Goal: Information Seeking & Learning: Learn about a topic

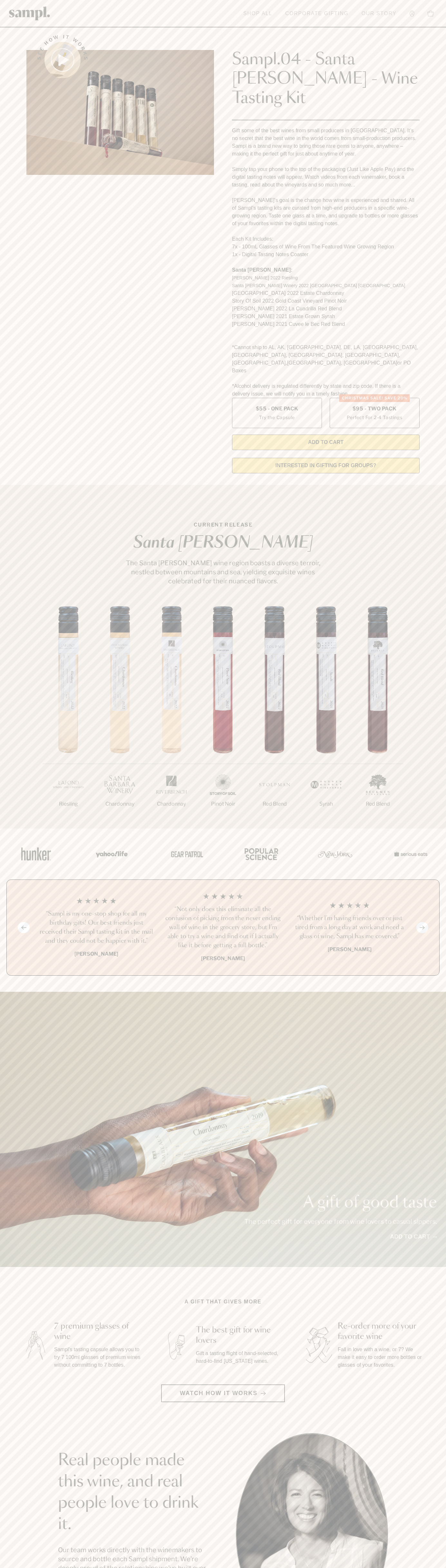
click at [363, 6] on link "Our Story" at bounding box center [379, 14] width 41 height 14
